Goal: Task Accomplishment & Management: Use online tool/utility

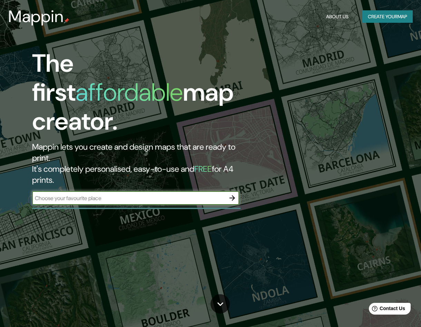
click at [78, 194] on input "text" at bounding box center [128, 198] width 193 height 8
type input "caraballeda"
click at [91, 45] on div "The first affordable map creator. Mappin lets you create and design maps that a…" at bounding box center [210, 163] width 421 height 327
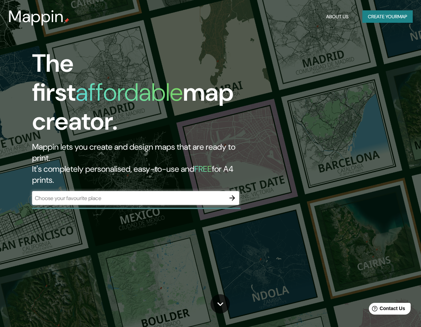
click at [354, 90] on div "The first affordable map creator. Mappin lets you create and design maps that a…" at bounding box center [210, 163] width 421 height 327
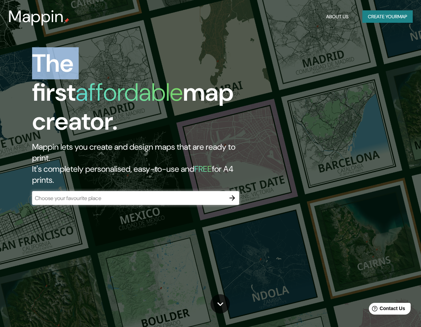
click at [395, 18] on button "Create your map" at bounding box center [387, 16] width 50 height 13
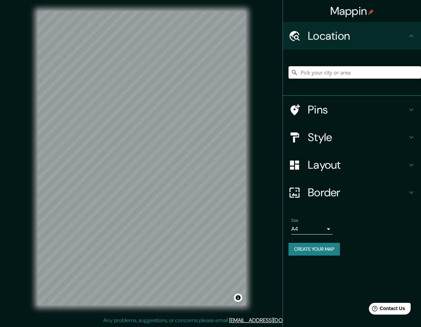
click at [324, 76] on input "Pick your city or area" at bounding box center [355, 72] width 133 height 12
type input "caraballeda"
